Goal: Use online tool/utility: Utilize a website feature to perform a specific function

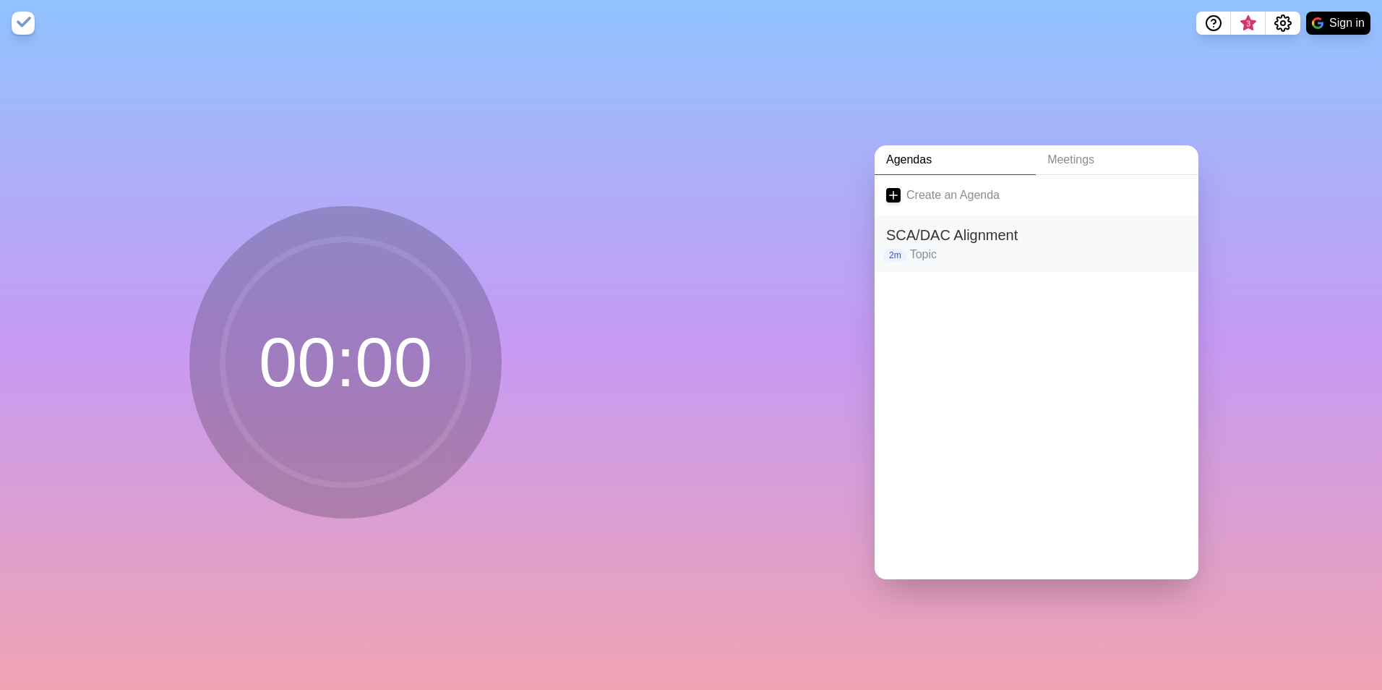
click at [886, 255] on p "2m" at bounding box center [896, 255] width 24 height 13
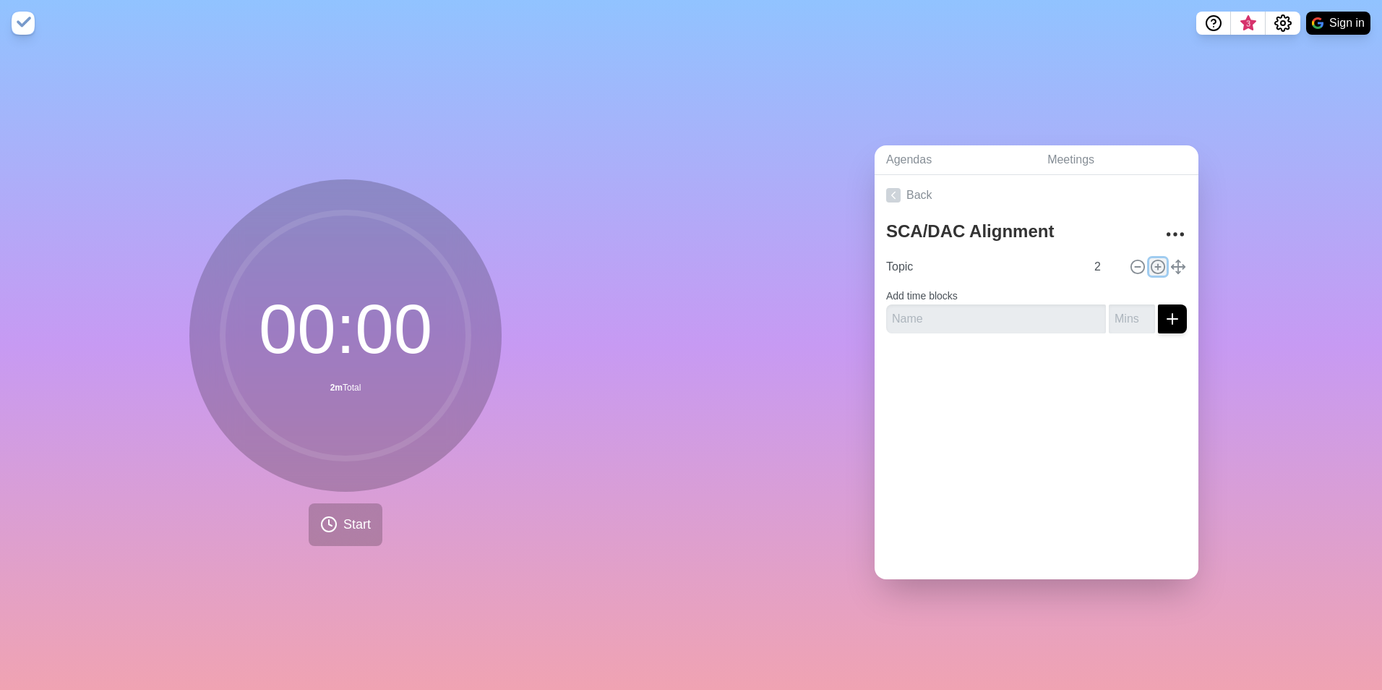
click at [1150, 263] on icon at bounding box center [1158, 267] width 16 height 16
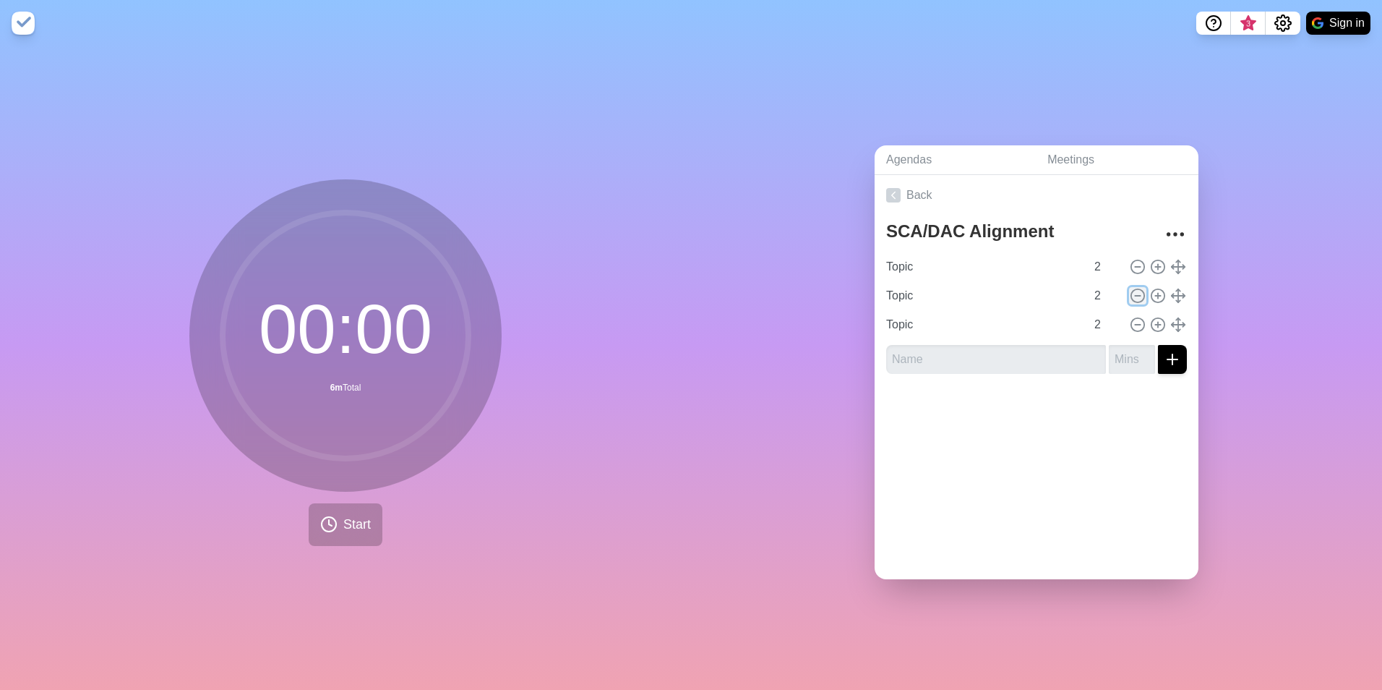
click at [1130, 293] on icon at bounding box center [1138, 296] width 16 height 16
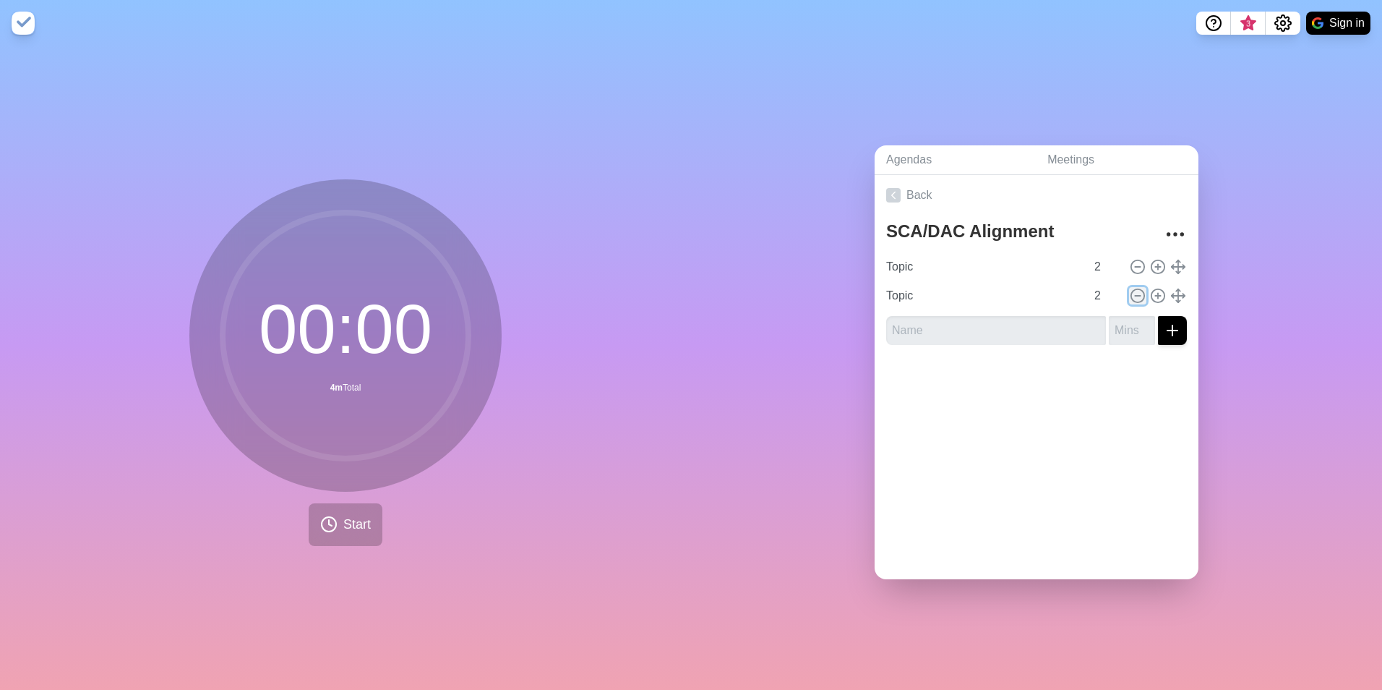
click at [1130, 293] on icon at bounding box center [1138, 296] width 16 height 16
click at [1102, 255] on input "3" at bounding box center [1106, 266] width 35 height 29
click at [1102, 255] on input "4" at bounding box center [1106, 266] width 35 height 29
type input "5"
click at [1102, 255] on input "5" at bounding box center [1106, 266] width 35 height 29
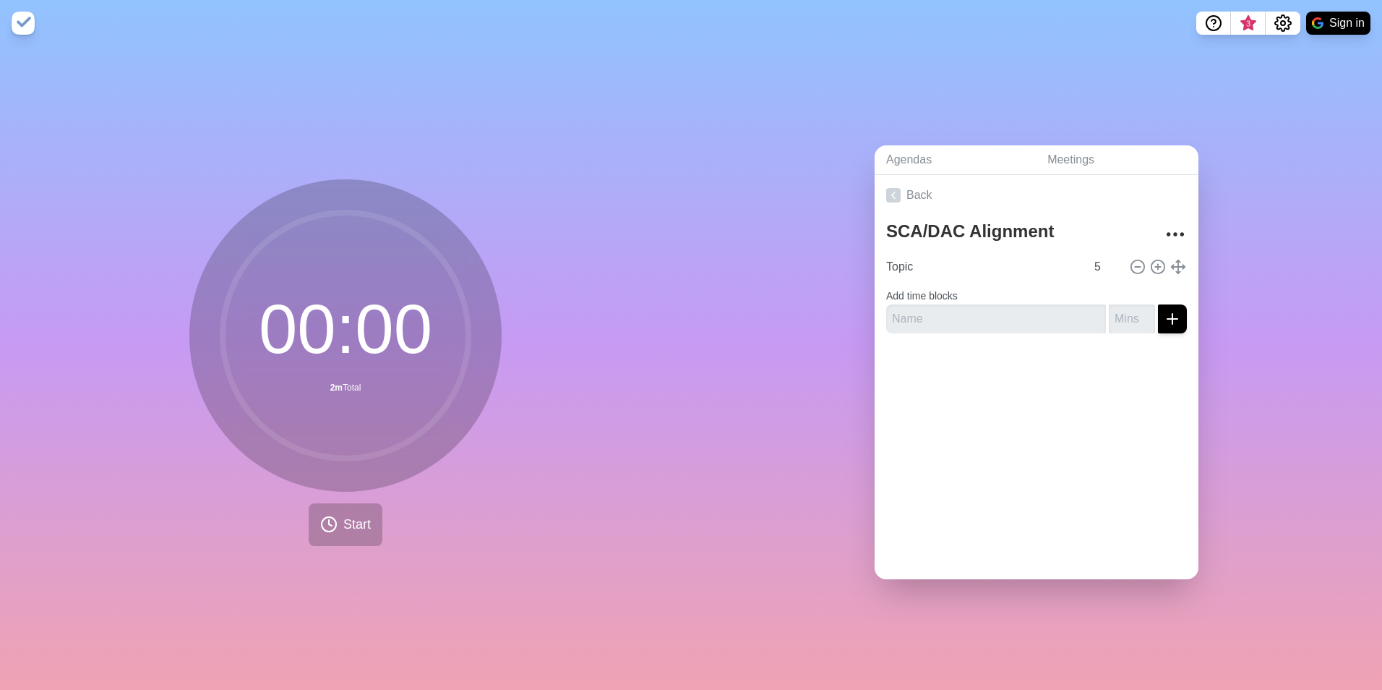
click at [961, 367] on div at bounding box center [1037, 374] width 324 height 58
click at [1164, 228] on icon "More" at bounding box center [1175, 234] width 23 height 23
click at [993, 202] on link "Back" at bounding box center [1037, 195] width 324 height 40
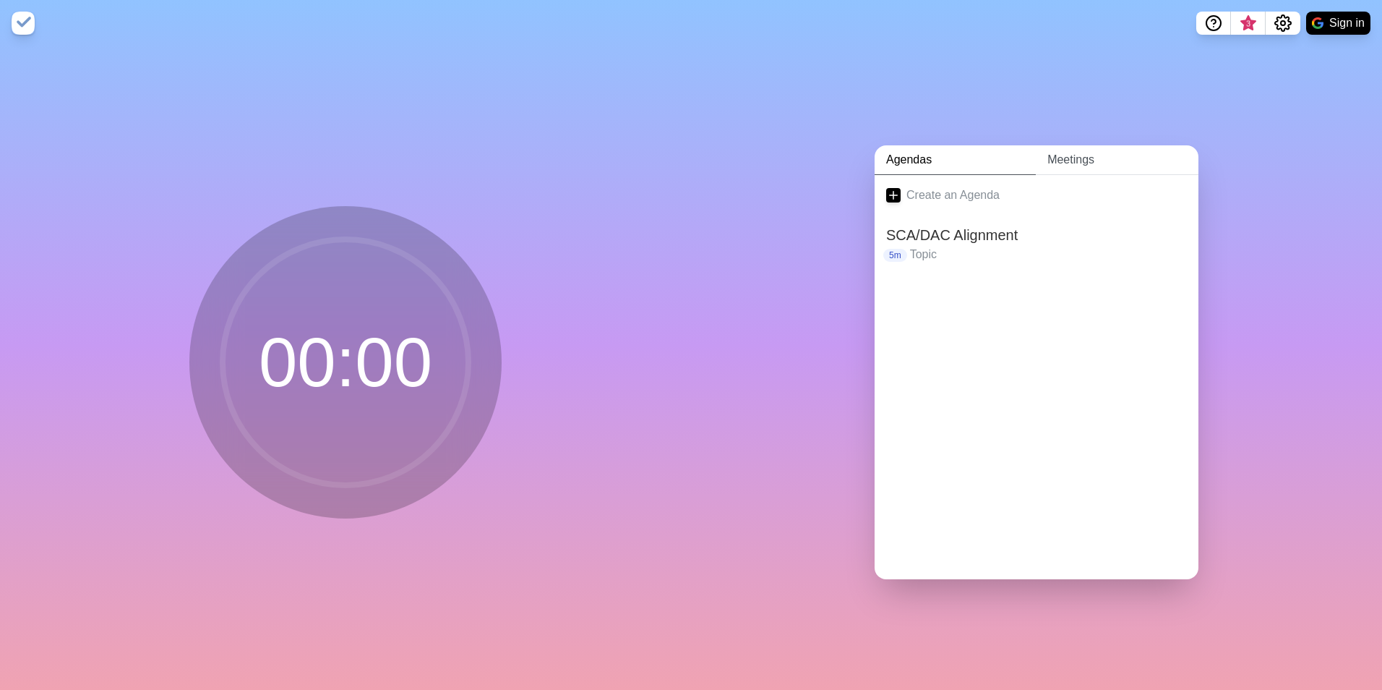
click at [1058, 158] on link "Meetings" at bounding box center [1117, 160] width 163 height 30
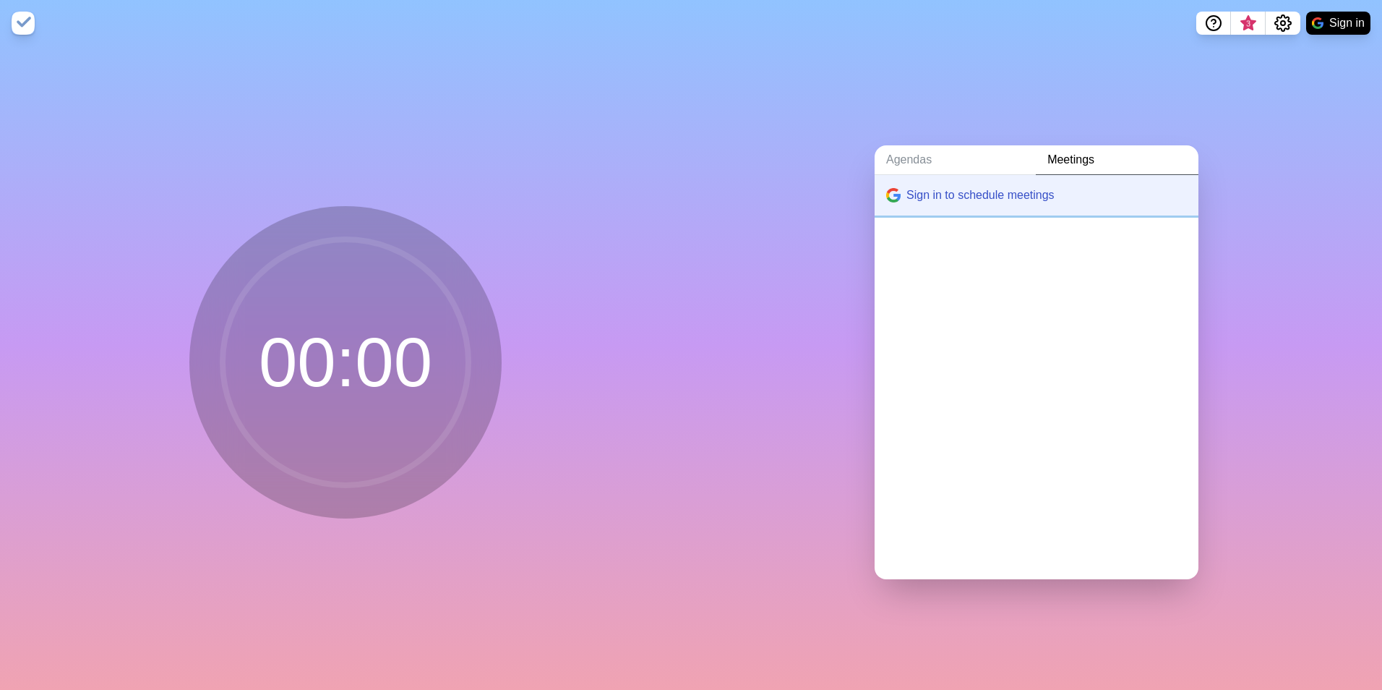
click at [928, 193] on button "Sign in to schedule meetings" at bounding box center [1037, 195] width 324 height 40
click at [926, 161] on link "Agendas" at bounding box center [955, 160] width 161 height 30
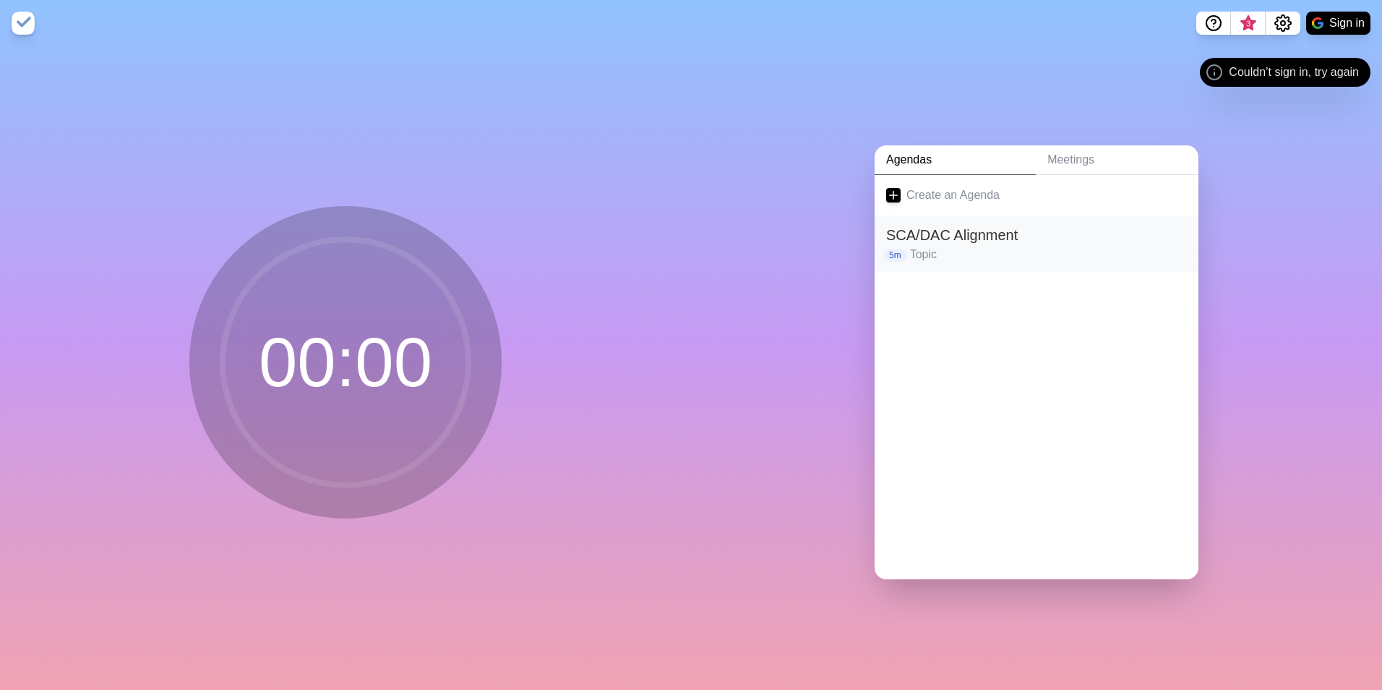
click at [964, 236] on h2 "SCA/DAC Alignment" at bounding box center [1036, 235] width 301 height 22
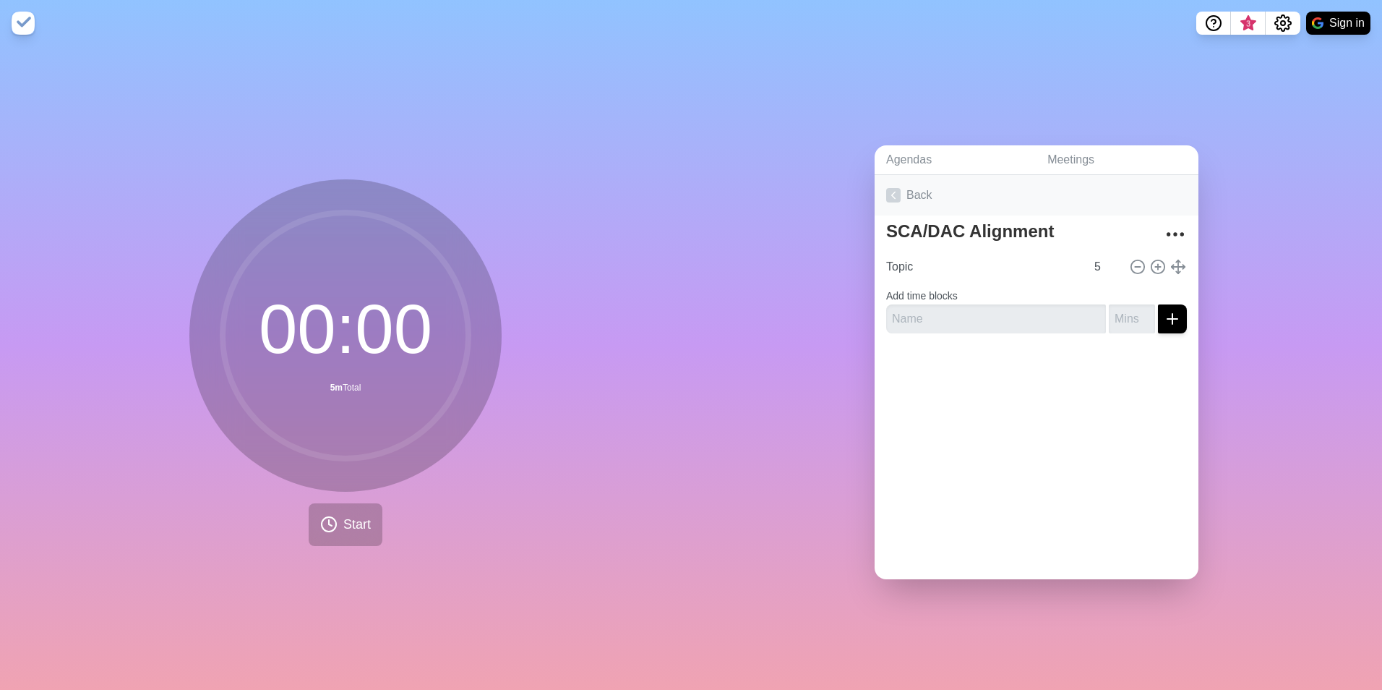
click at [886, 189] on icon at bounding box center [893, 195] width 14 height 14
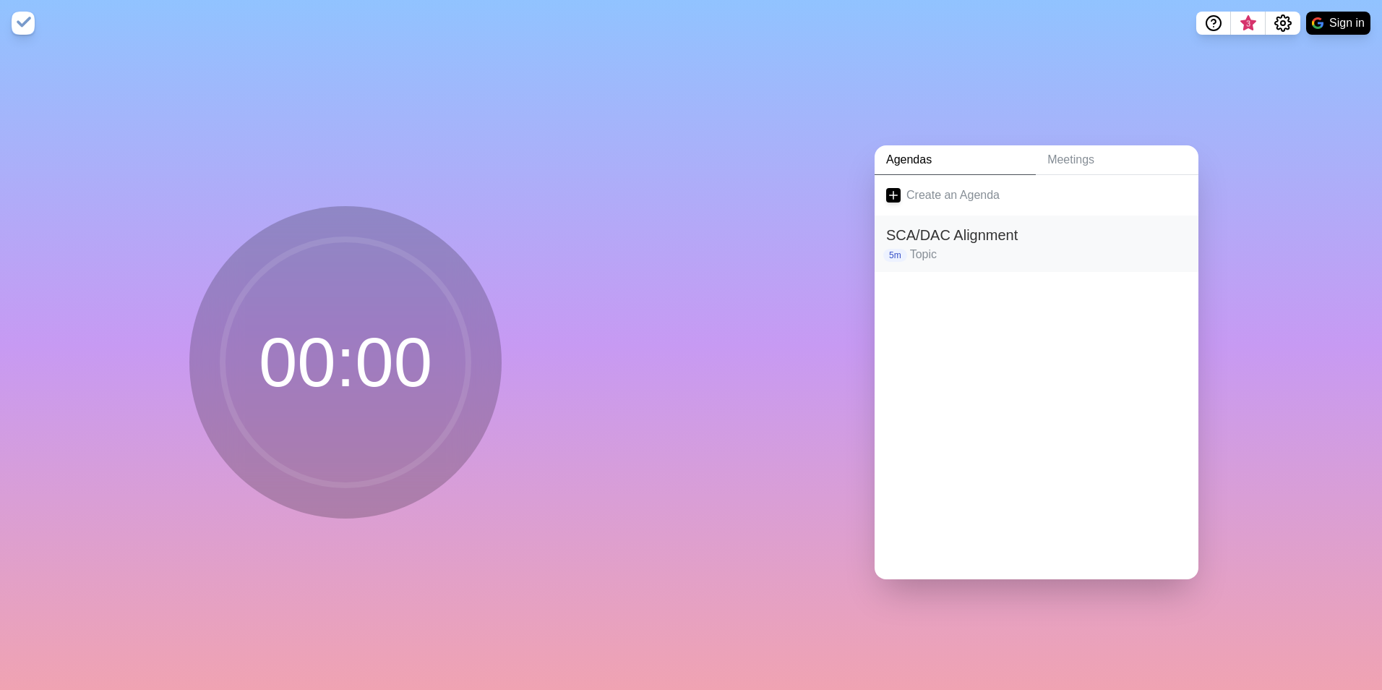
click at [1030, 236] on h2 "SCA/DAC Alignment" at bounding box center [1036, 235] width 301 height 22
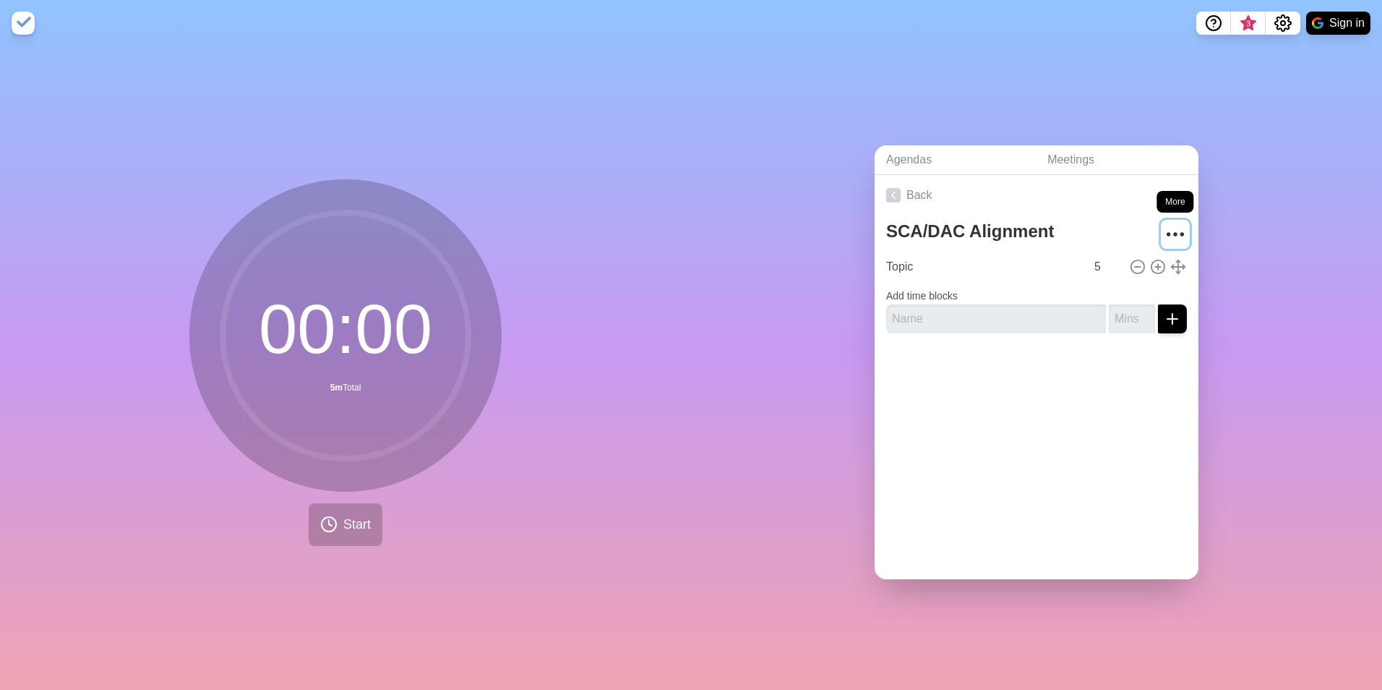
click at [1164, 230] on icon "More" at bounding box center [1175, 234] width 23 height 23
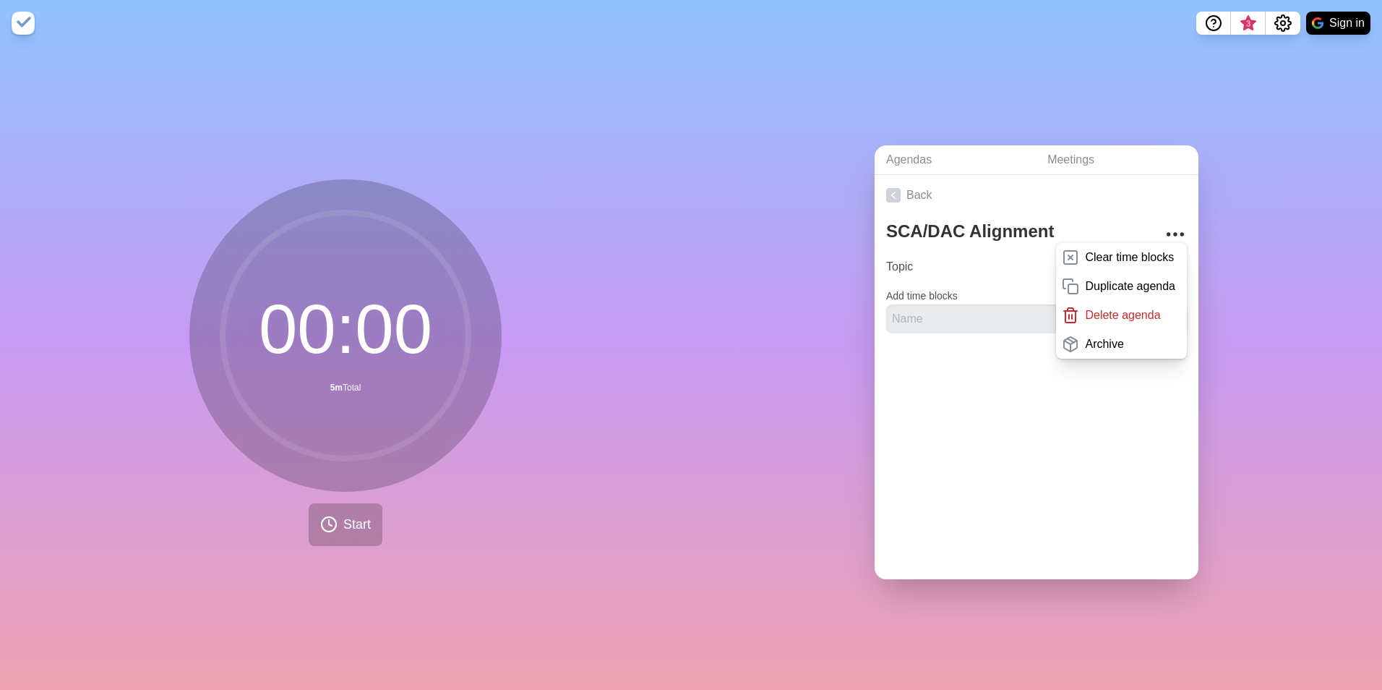
click at [963, 432] on div "Back SCA/DAC Alignment Clear time blocks Duplicate agenda Delete agenda Archive…" at bounding box center [1037, 377] width 324 height 404
click at [970, 161] on link "Agendas" at bounding box center [955, 160] width 161 height 30
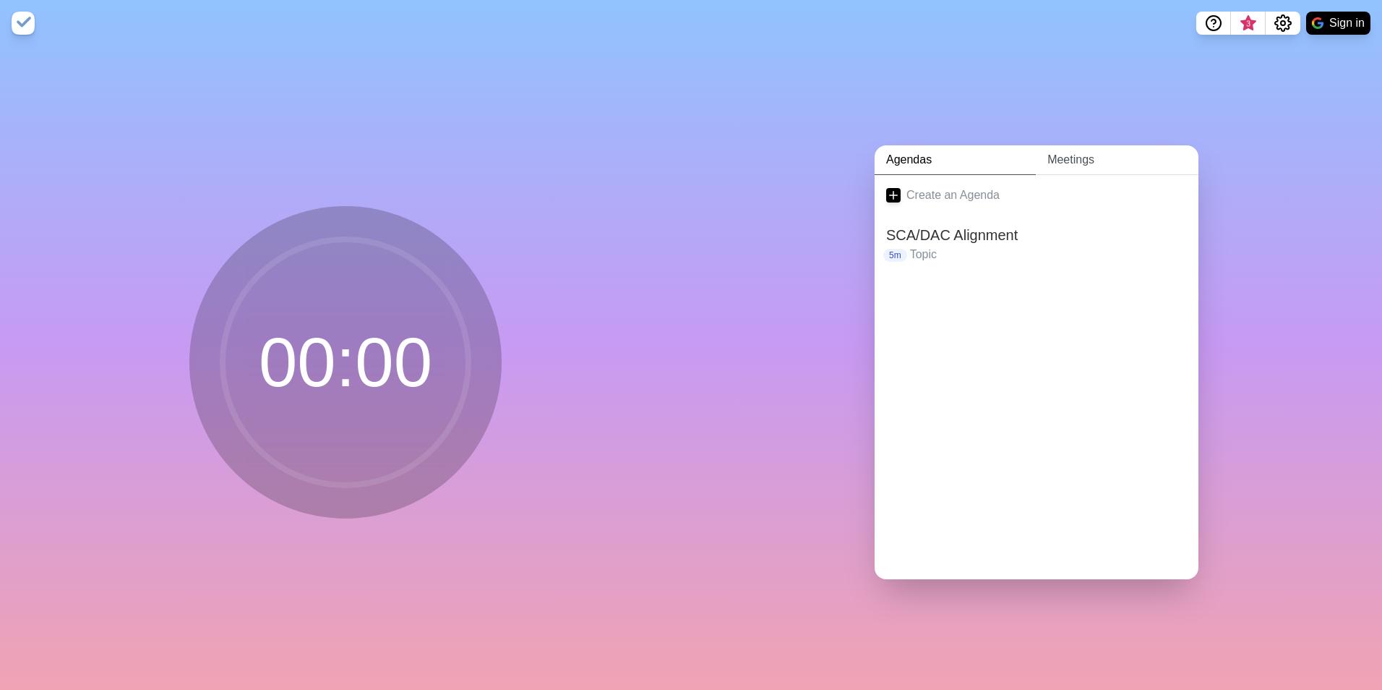
click at [1095, 163] on link "Meetings" at bounding box center [1117, 160] width 163 height 30
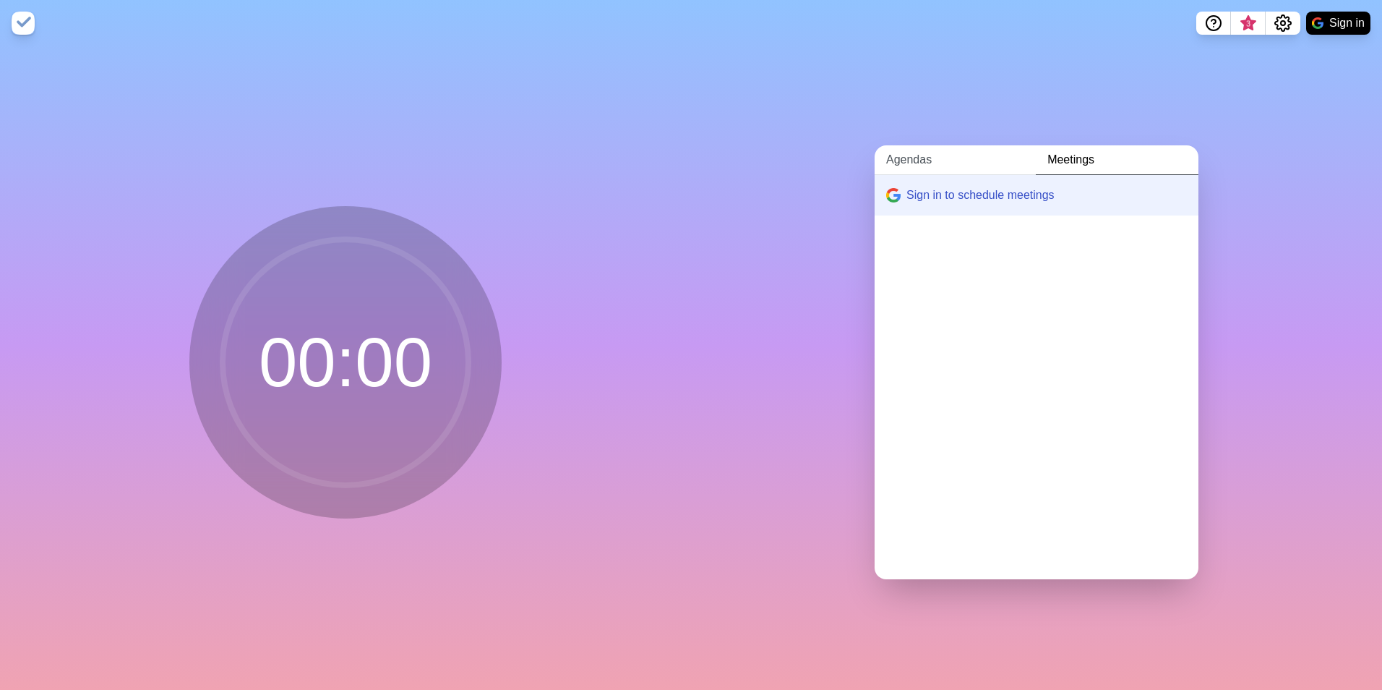
click at [918, 159] on link "Agendas" at bounding box center [955, 160] width 161 height 30
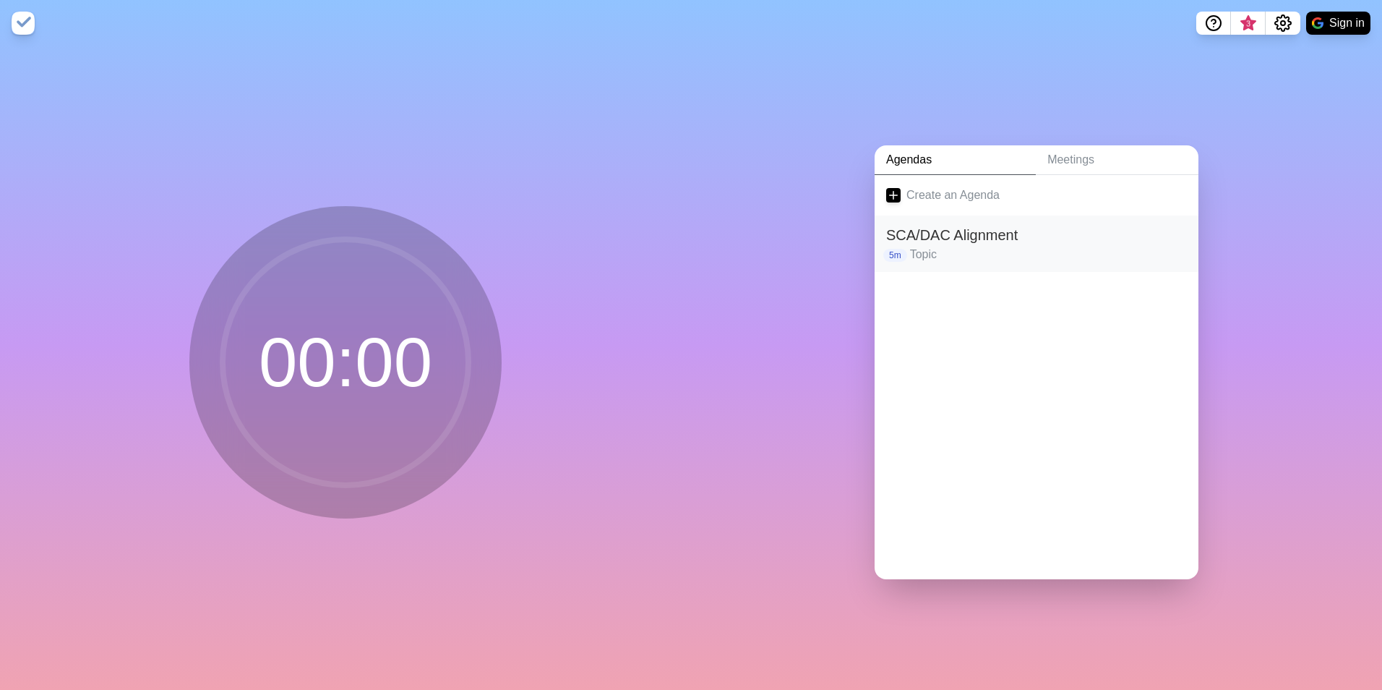
click at [949, 234] on h2 "SCA/DAC Alignment" at bounding box center [1036, 235] width 301 height 22
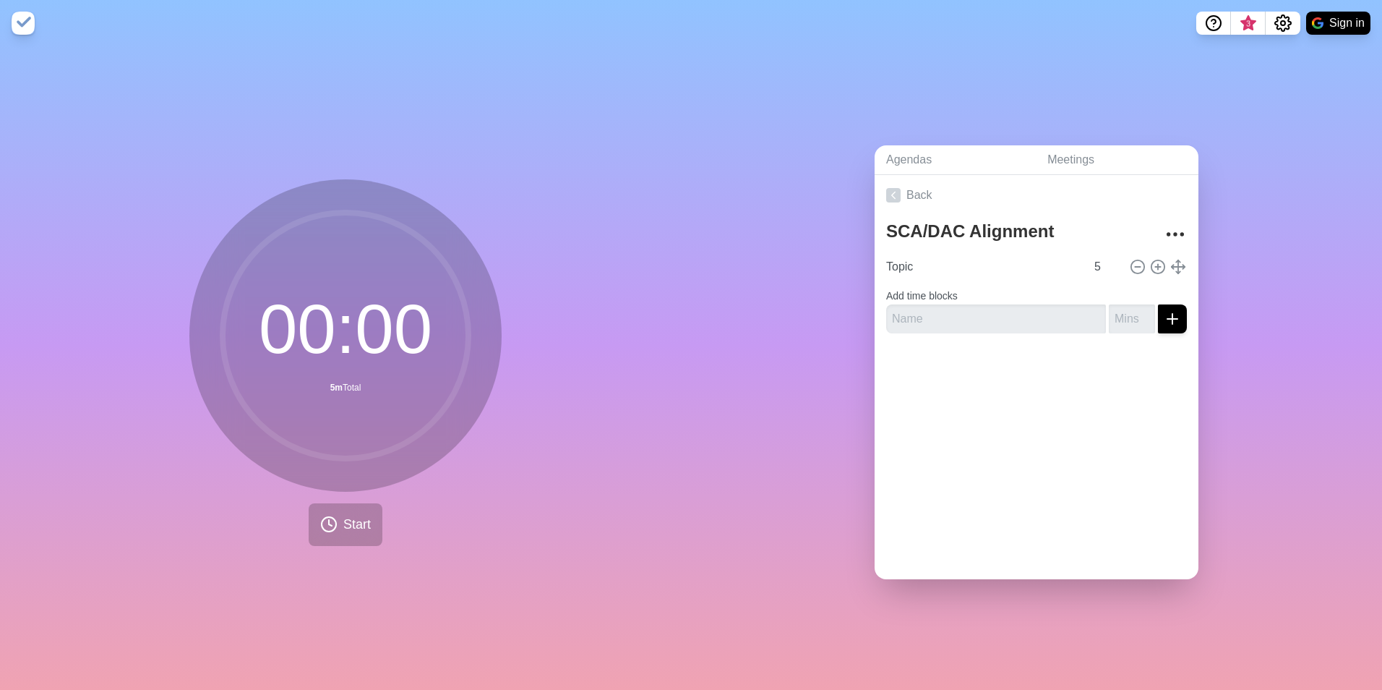
click at [21, 25] on img at bounding box center [23, 23] width 23 height 23
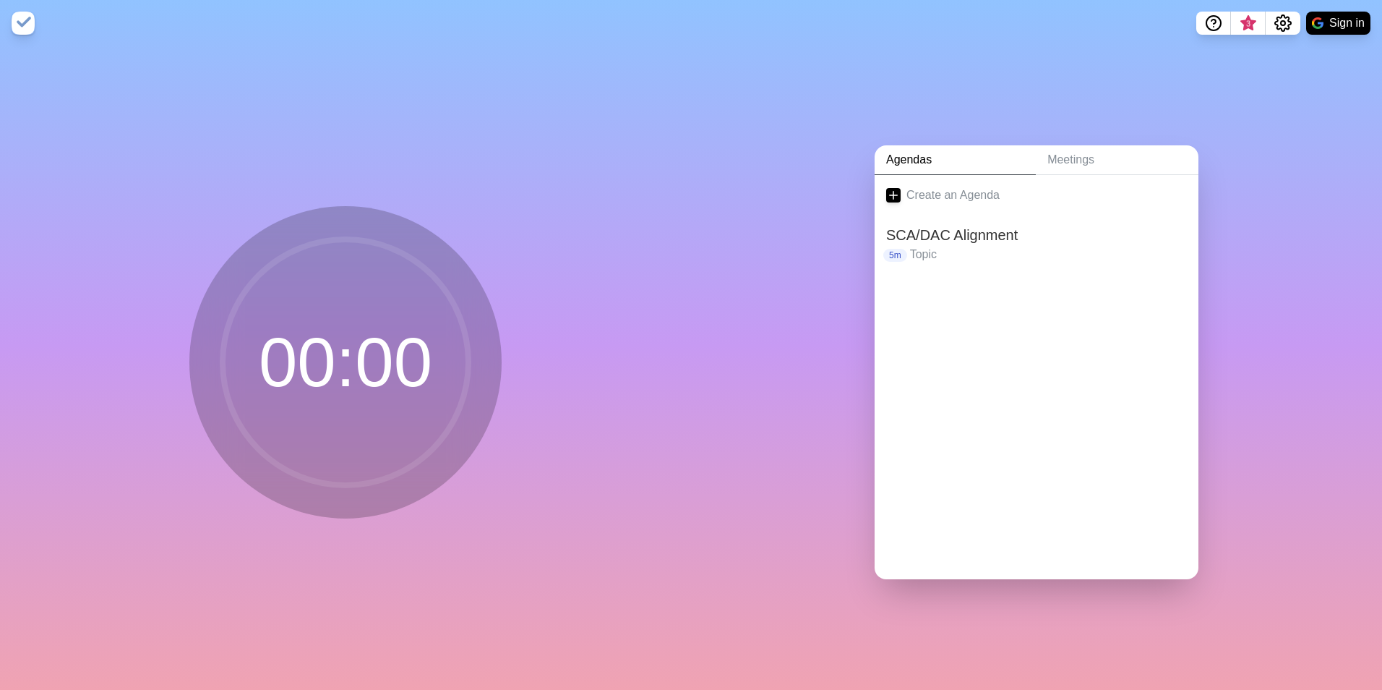
click at [21, 25] on img at bounding box center [23, 23] width 23 height 23
click at [944, 236] on h2 "SCA/DAC Alignment" at bounding box center [1036, 235] width 301 height 22
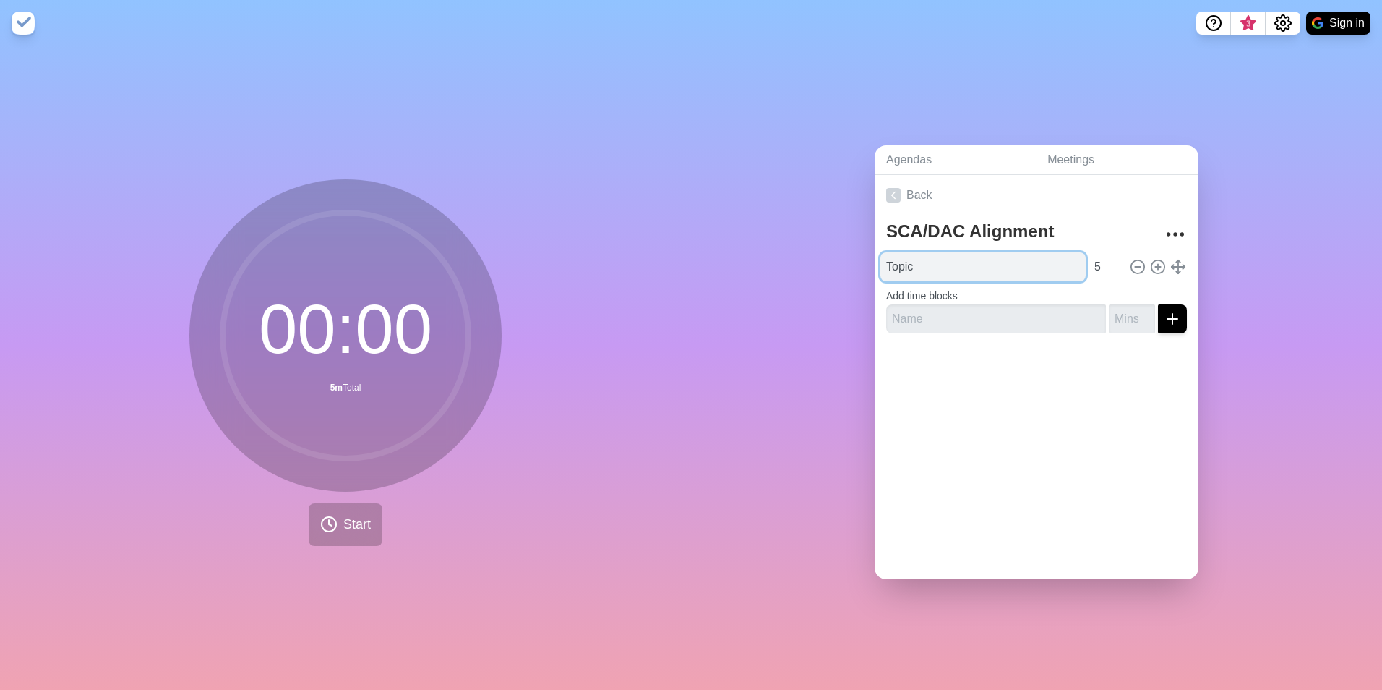
click at [917, 259] on input "Topic" at bounding box center [983, 266] width 205 height 29
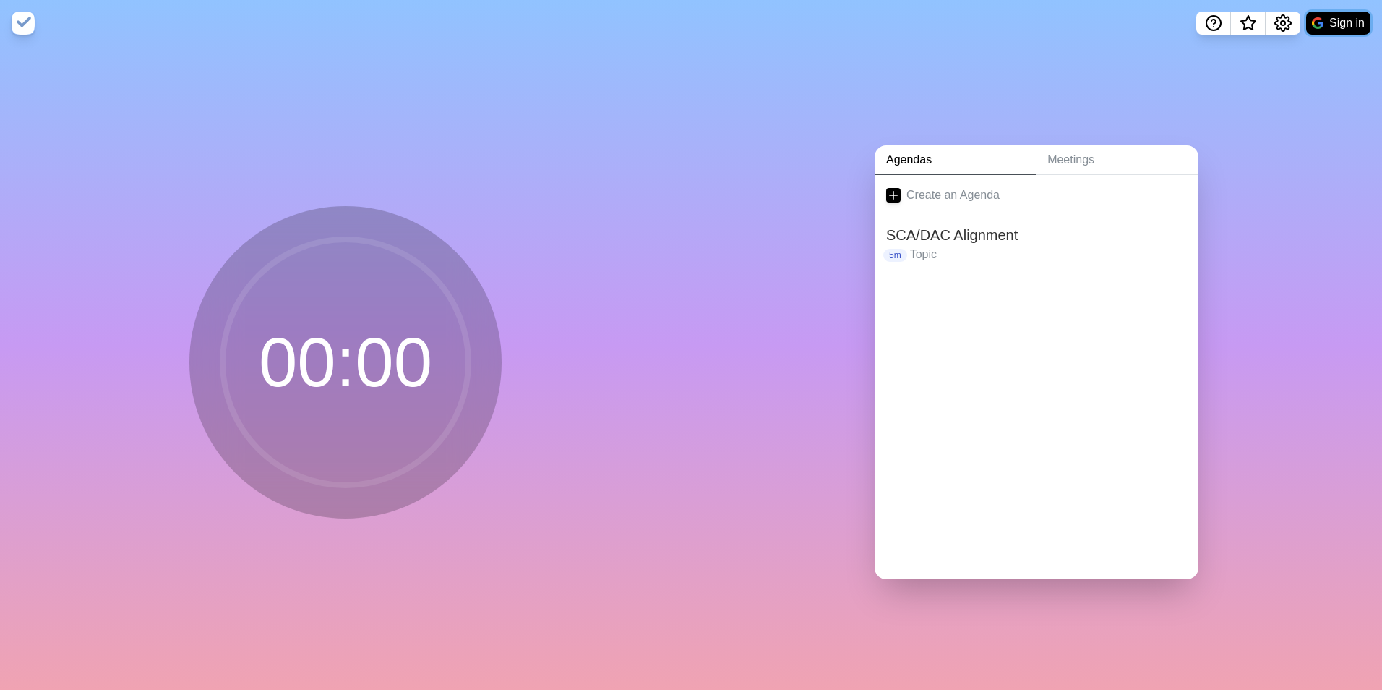
click at [1342, 25] on button "Sign in" at bounding box center [1339, 23] width 64 height 23
